Goal: Navigation & Orientation: Understand site structure

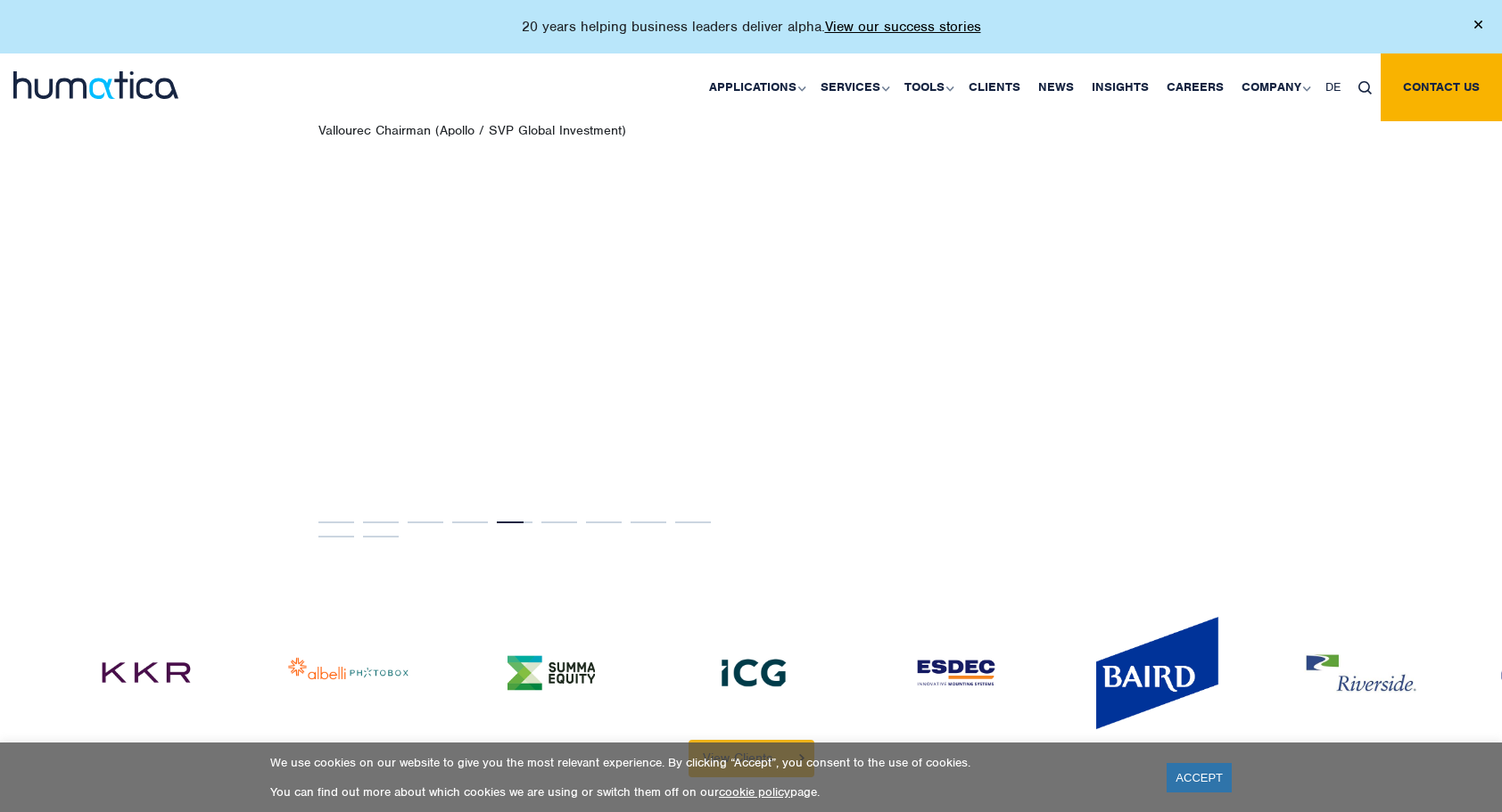
scroll to position [3744, 0]
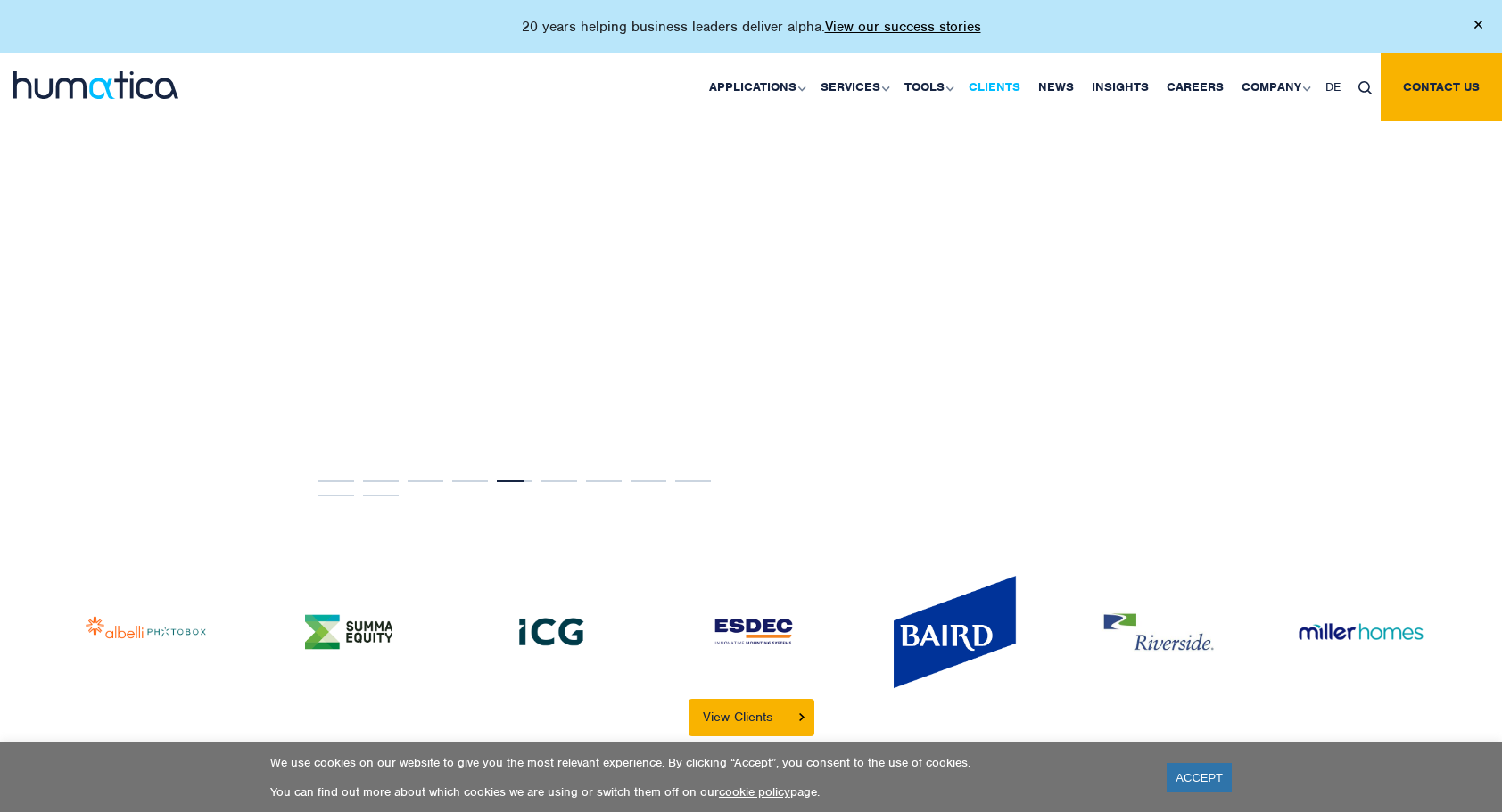
click at [997, 87] on link "Clients" at bounding box center [994, 87] width 70 height 68
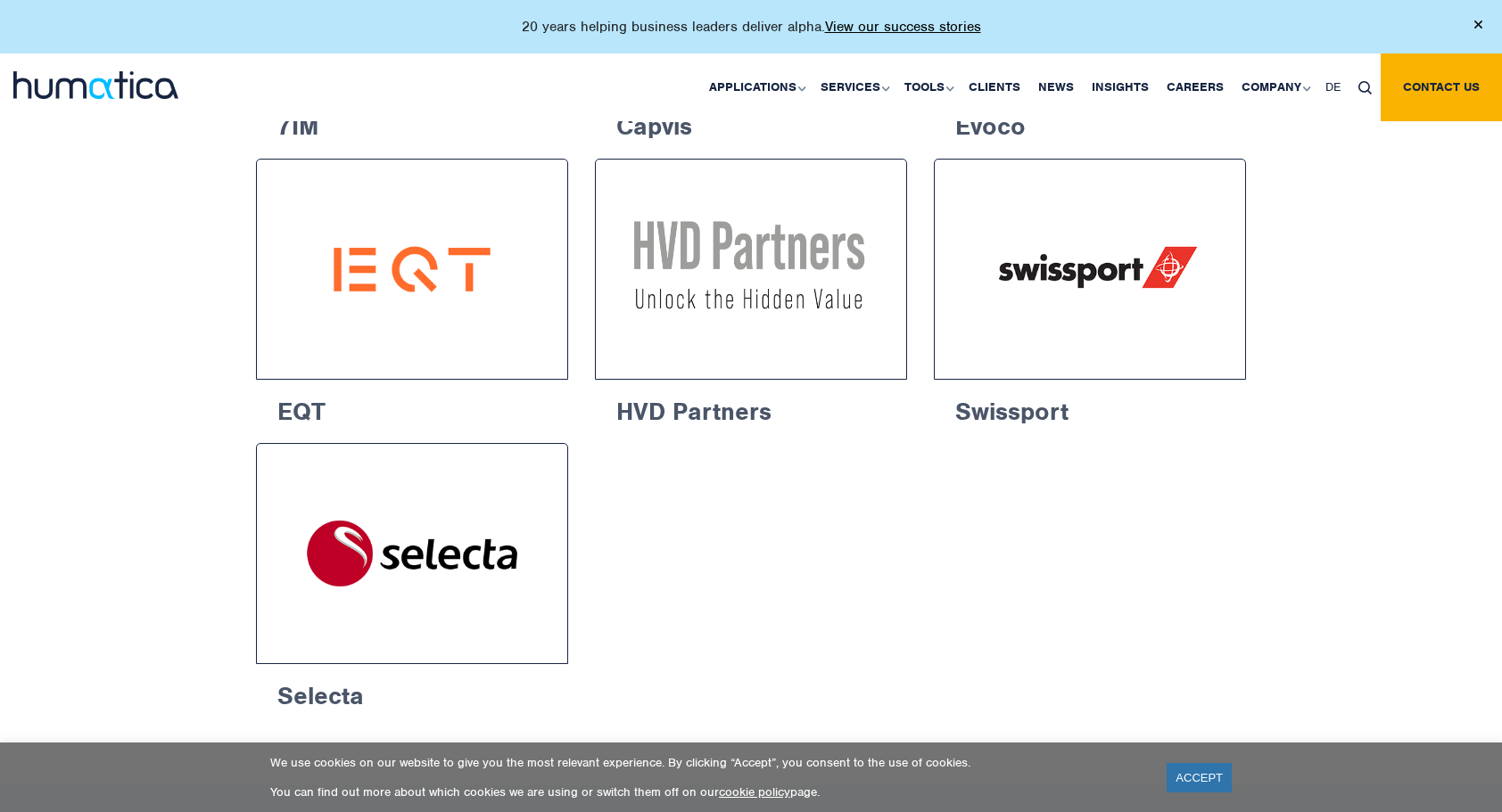
scroll to position [2764, 0]
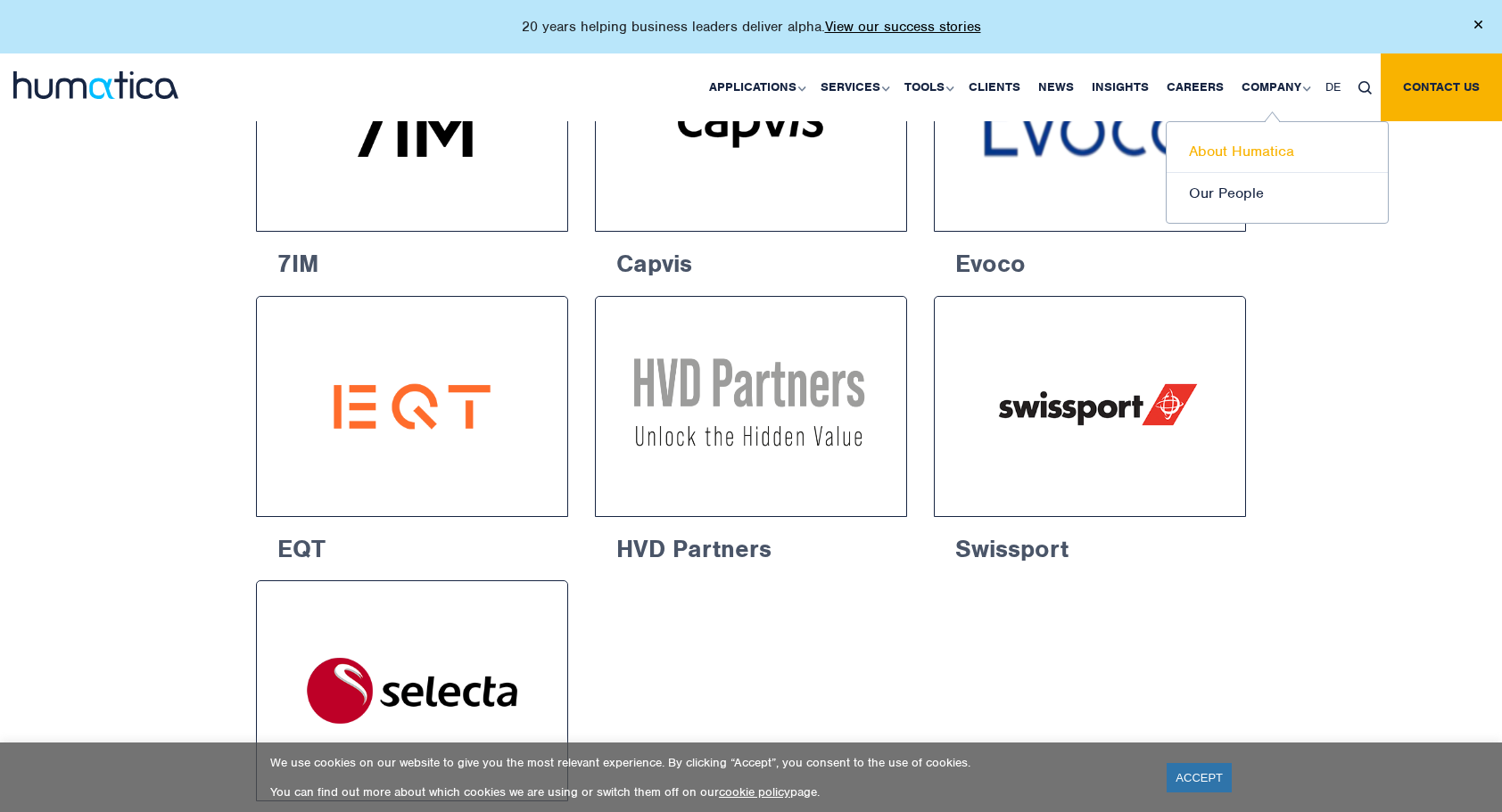
click at [1253, 147] on link "About Humatica" at bounding box center [1277, 152] width 221 height 42
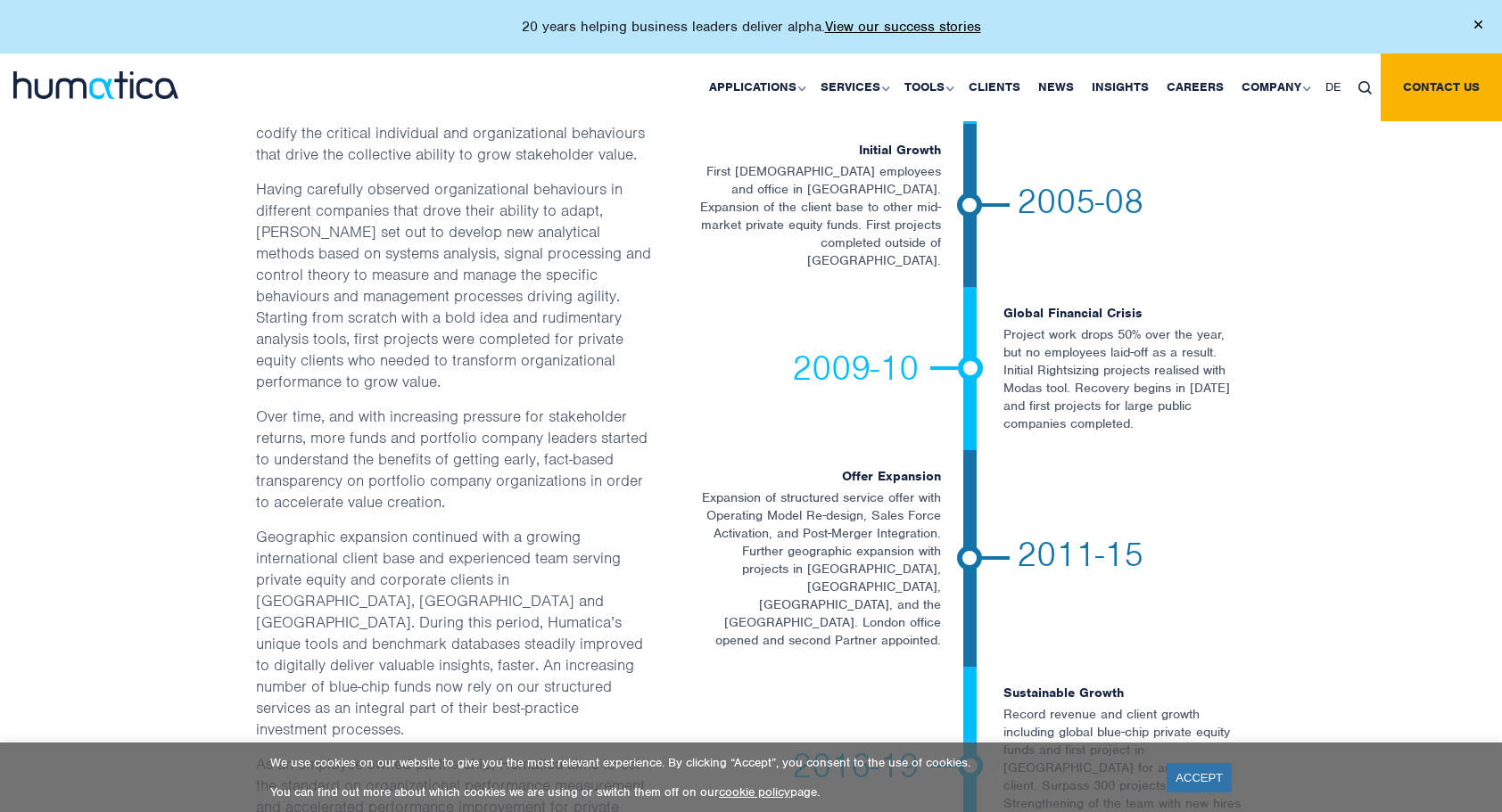
scroll to position [3120, 0]
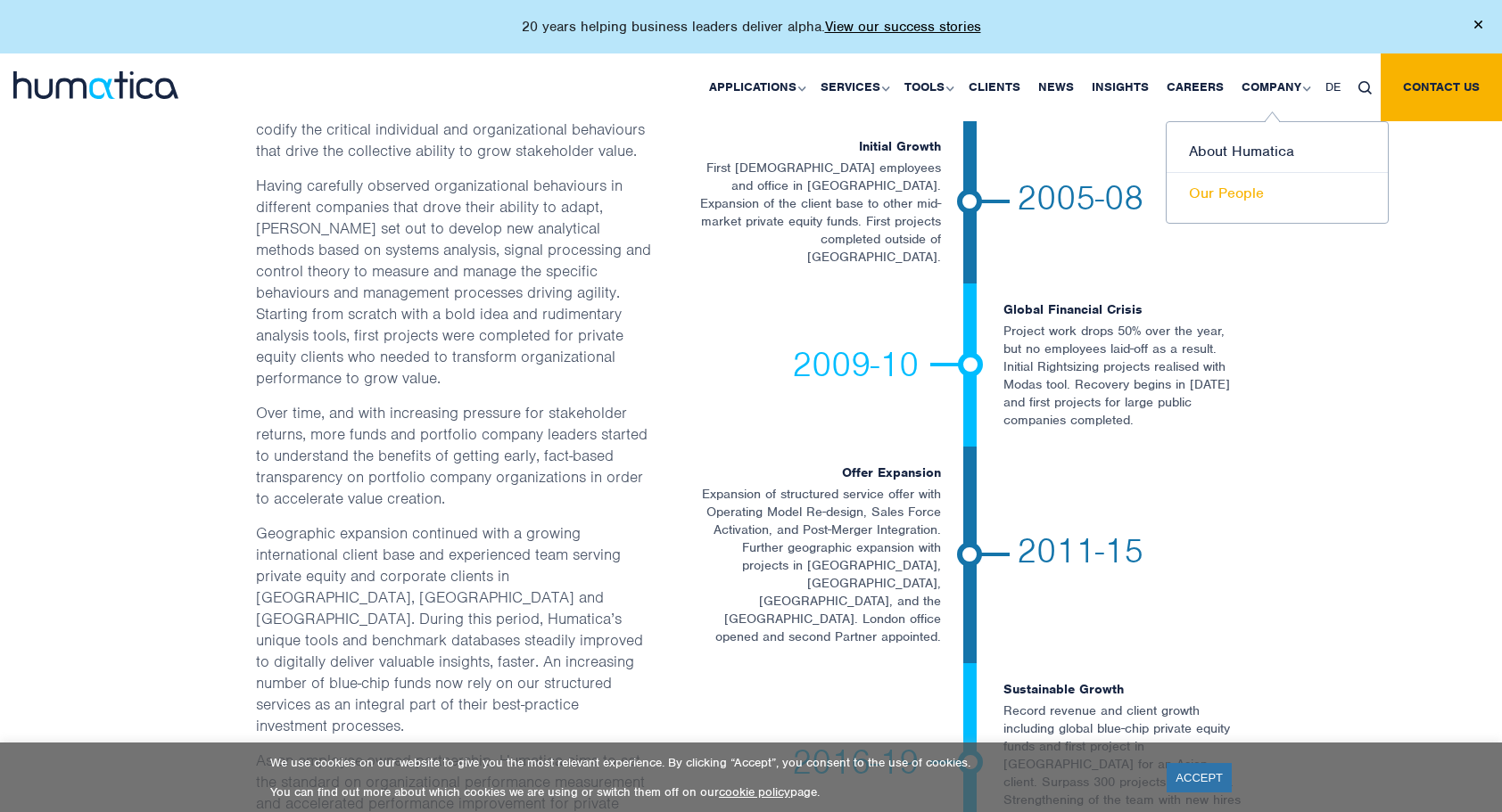
click at [1213, 202] on link "Our People" at bounding box center [1277, 193] width 221 height 41
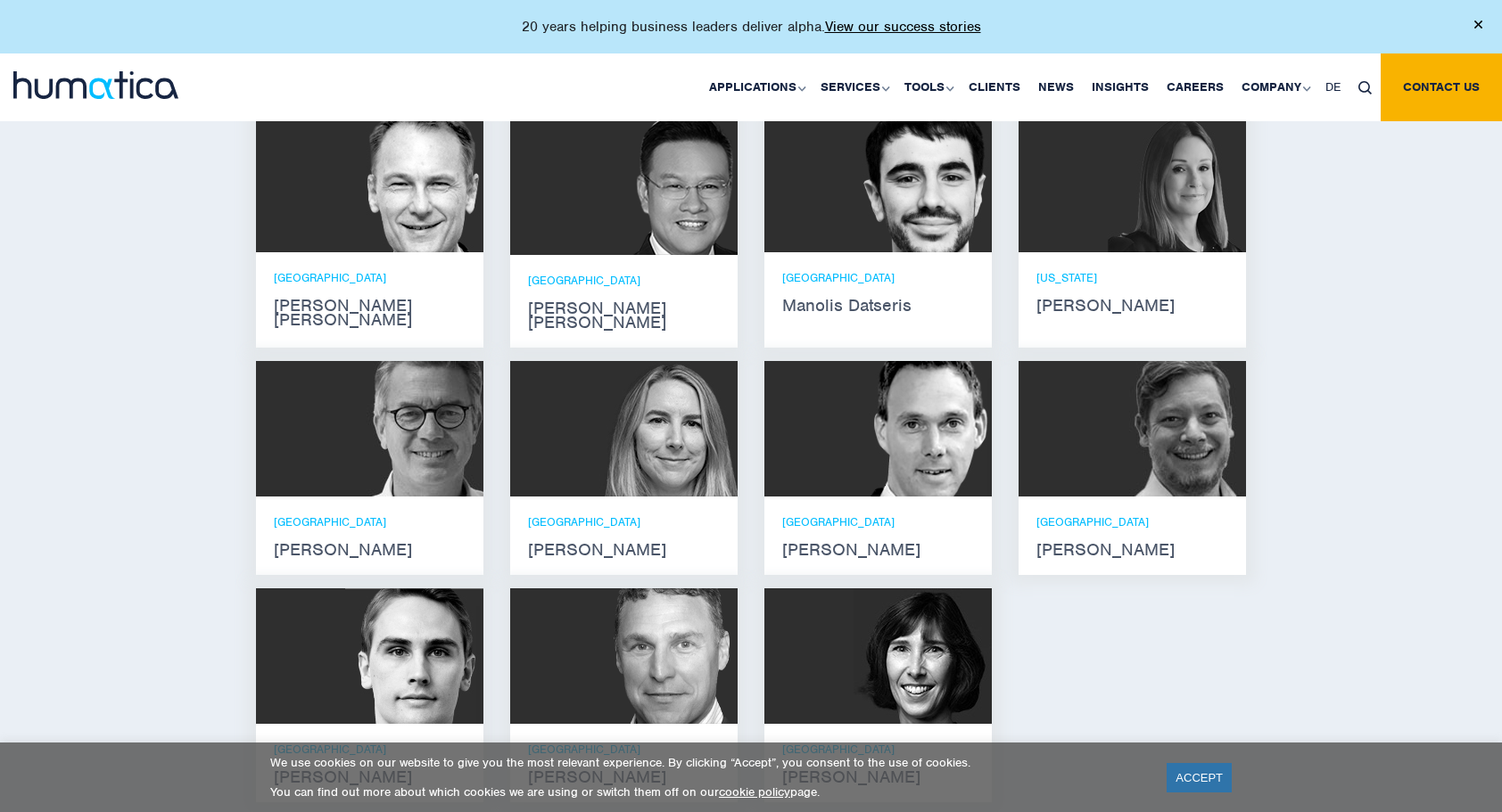
scroll to position [1070, 0]
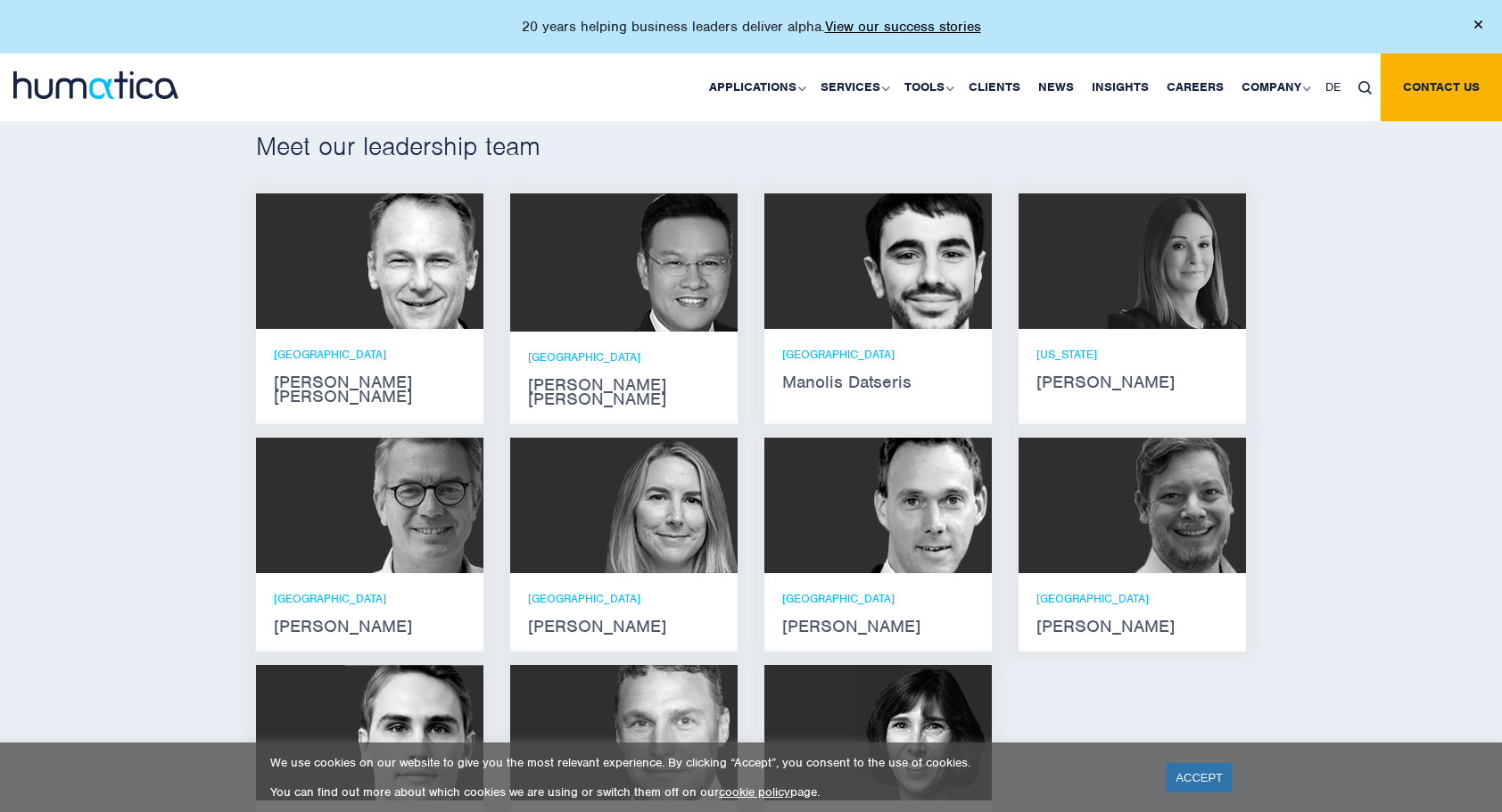
click at [598, 327] on img at bounding box center [662, 262] width 152 height 138
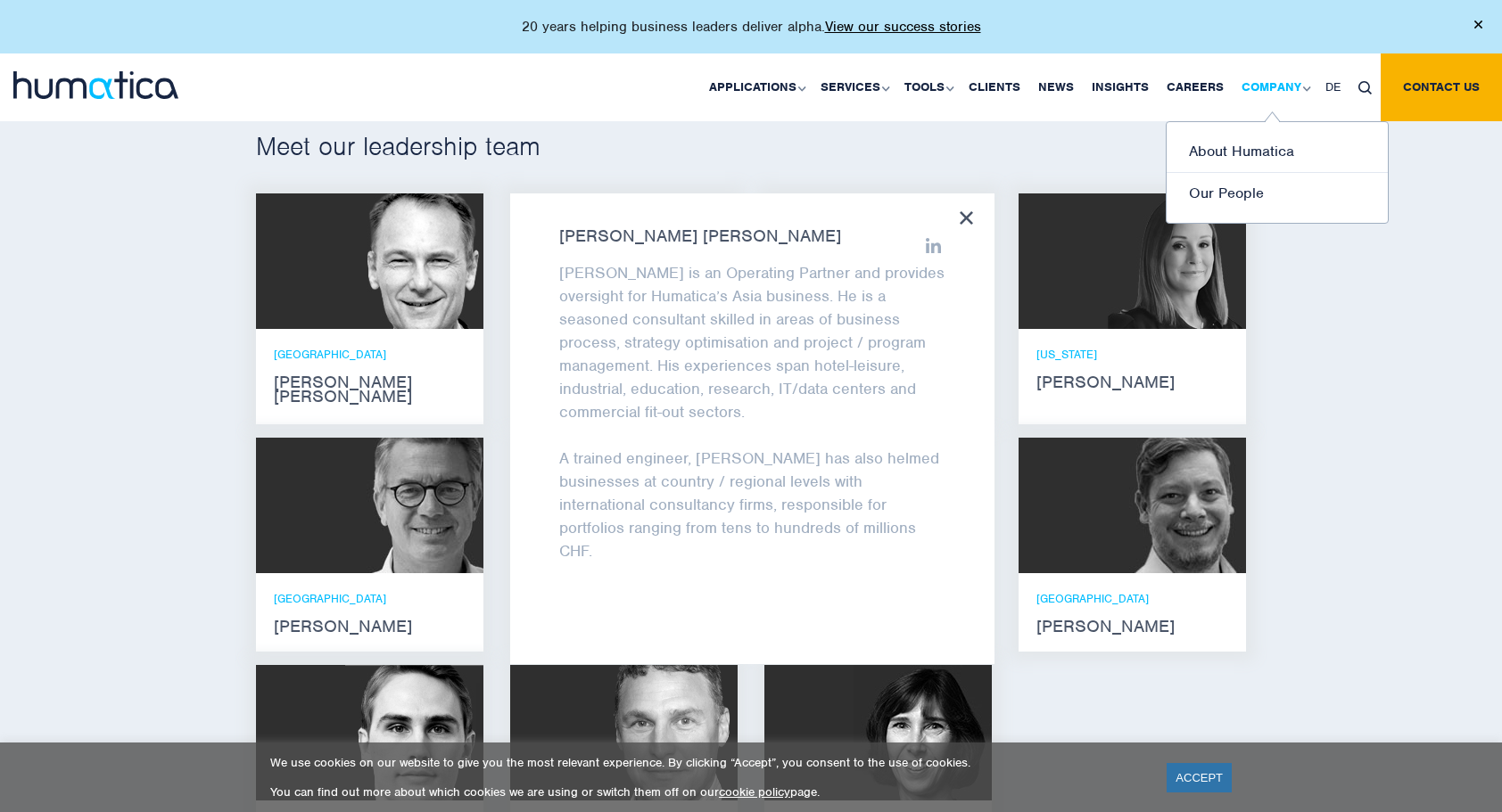
click at [1257, 87] on link "Company" at bounding box center [1275, 87] width 84 height 68
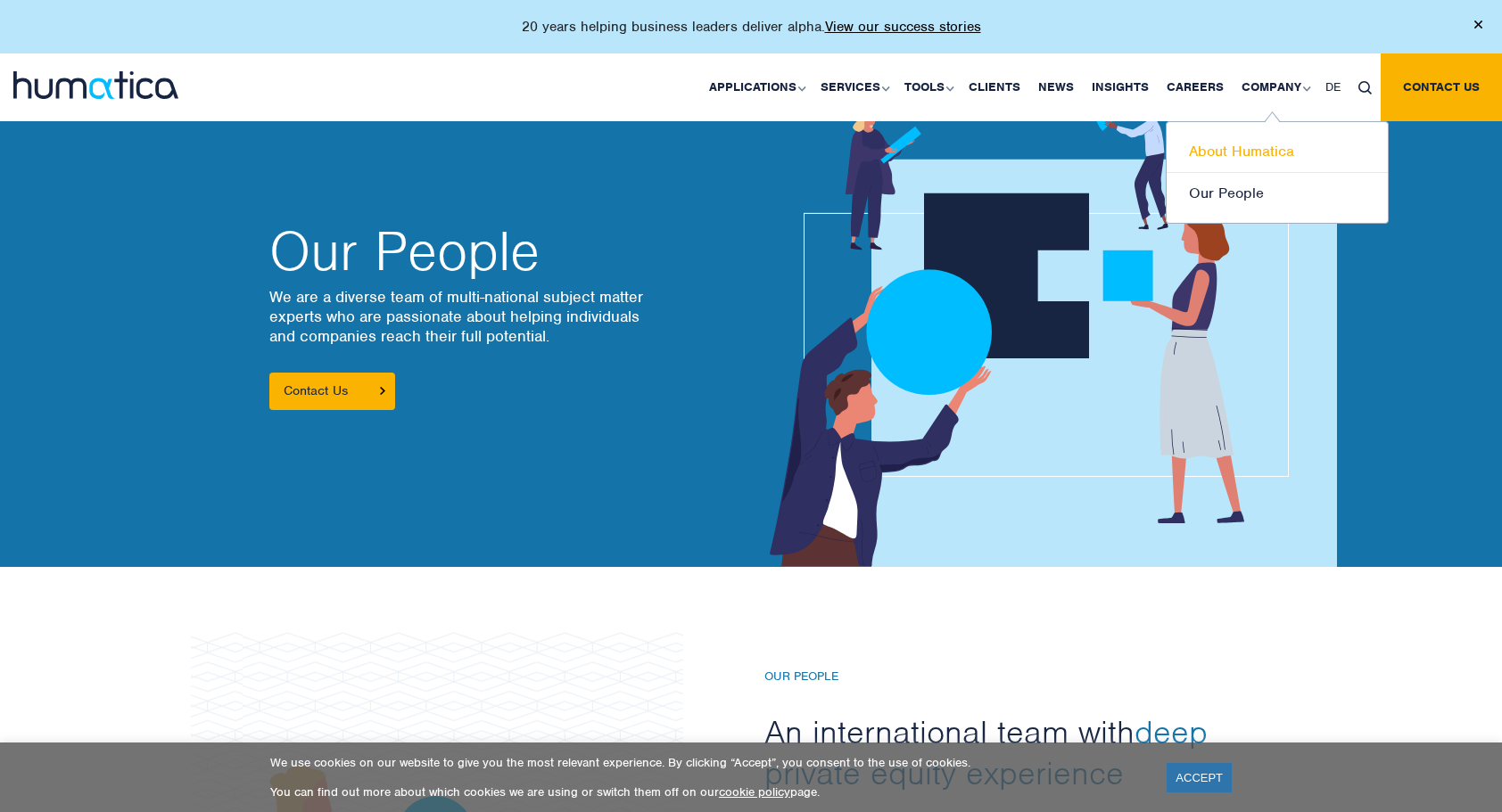
click at [1237, 143] on link "About Humatica" at bounding box center [1277, 152] width 221 height 42
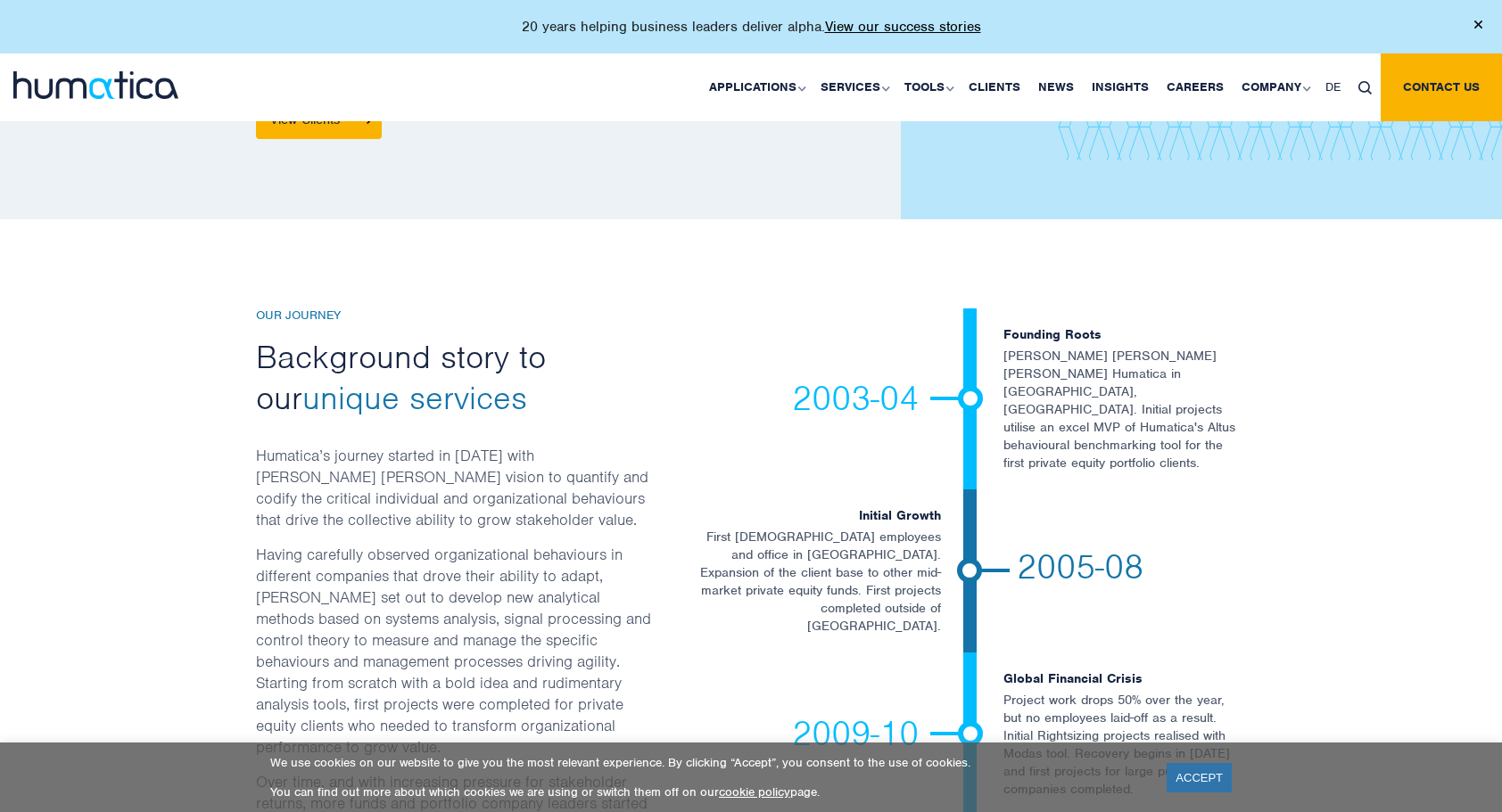
scroll to position [2675, 0]
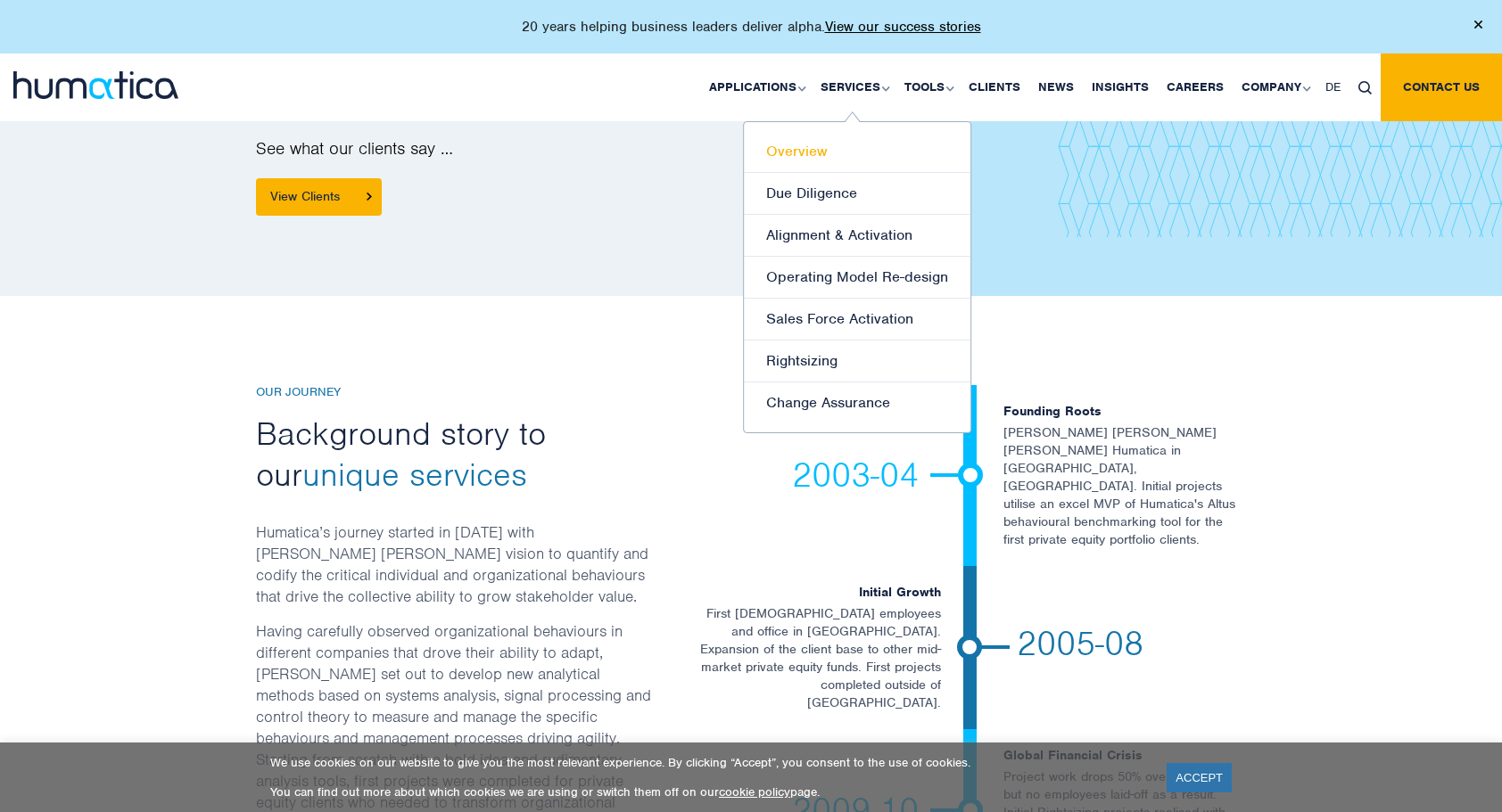
click at [811, 145] on link "Overview" at bounding box center [857, 152] width 226 height 42
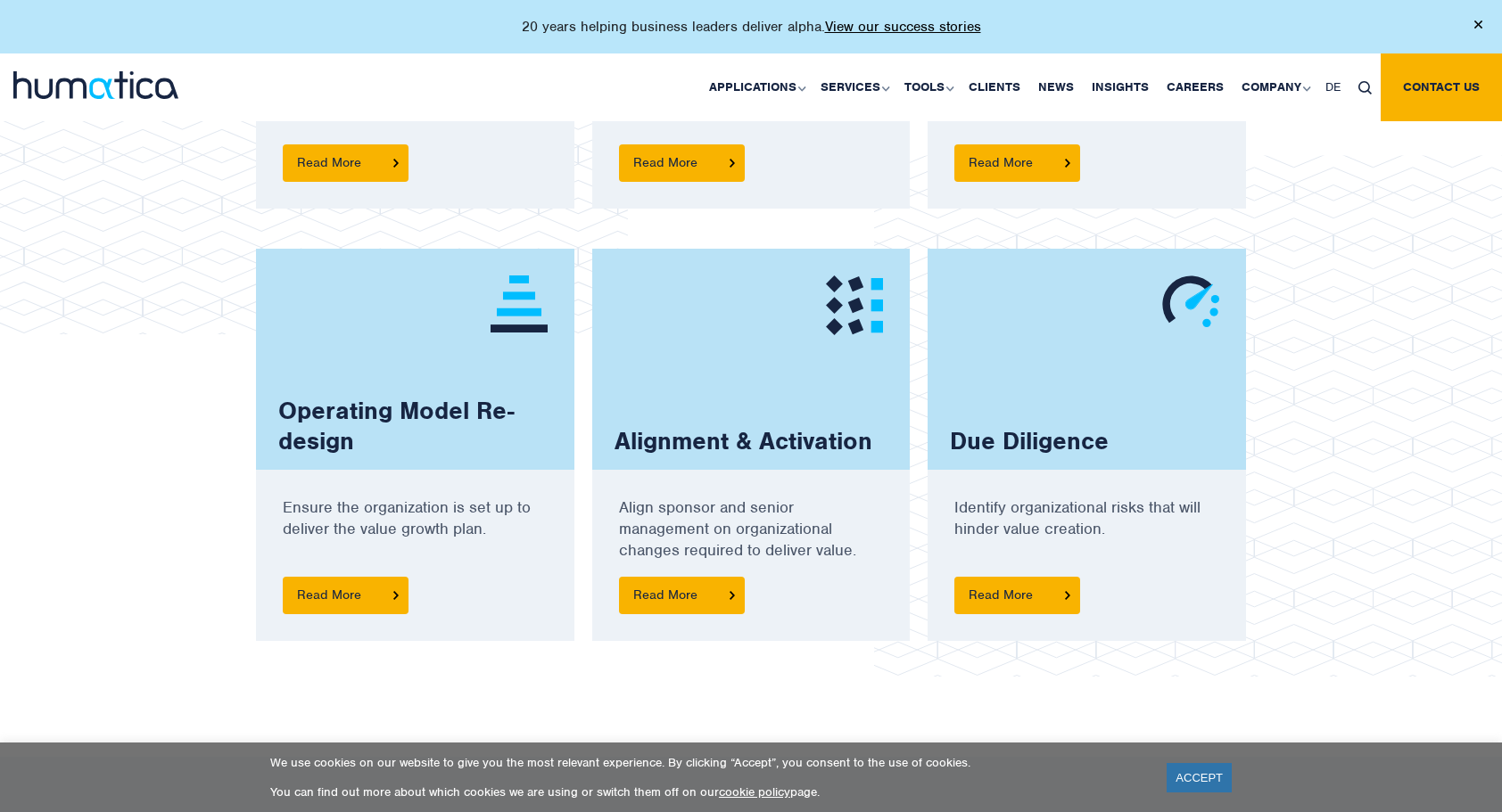
scroll to position [1516, 0]
